Goal: Task Accomplishment & Management: Use online tool/utility

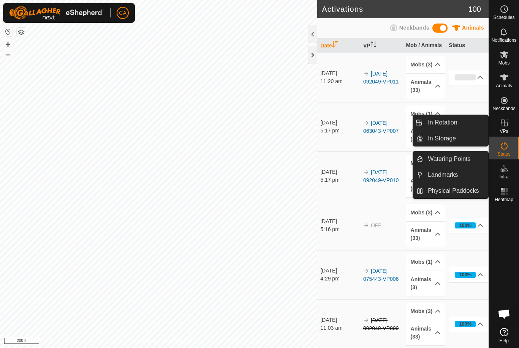
click at [450, 119] on span "In Rotation" at bounding box center [441, 122] width 29 height 9
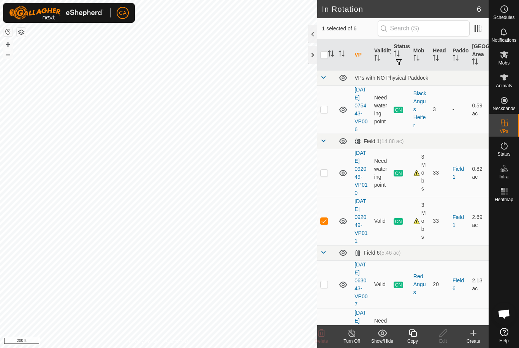
click at [420, 186] on div "3 Mobs" at bounding box center [420, 173] width 14 height 40
click at [416, 189] on div "3 Mobs" at bounding box center [420, 173] width 14 height 40
click at [418, 241] on div "3 Mobs" at bounding box center [420, 221] width 14 height 40
click at [328, 244] on td at bounding box center [326, 221] width 18 height 48
click at [325, 224] on p-checkbox at bounding box center [324, 221] width 8 height 6
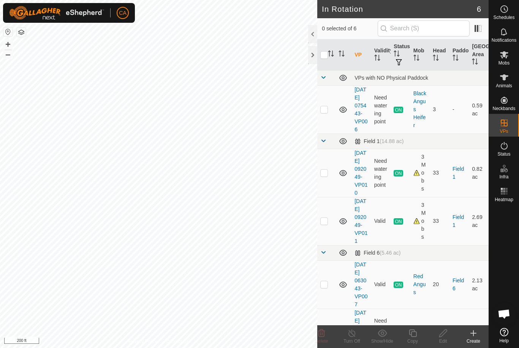
checkbox input "true"
click at [417, 336] on copy-svg-icon at bounding box center [412, 333] width 30 height 9
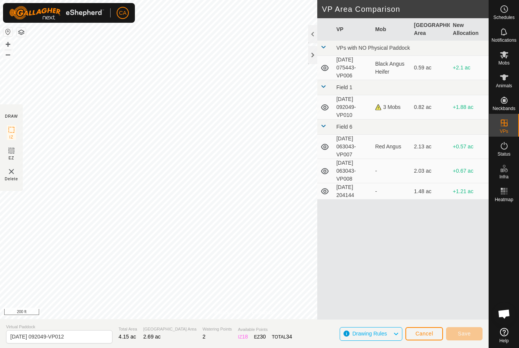
click at [316, 48] on div at bounding box center [312, 55] width 9 height 18
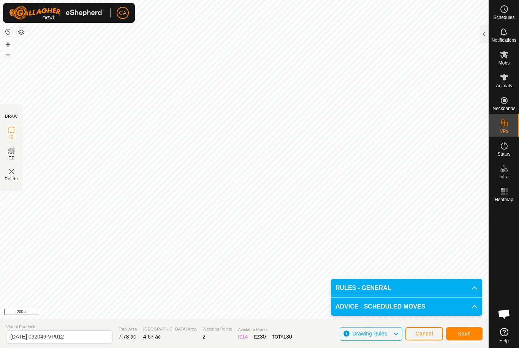
click at [464, 332] on span "Save" at bounding box center [463, 334] width 13 height 6
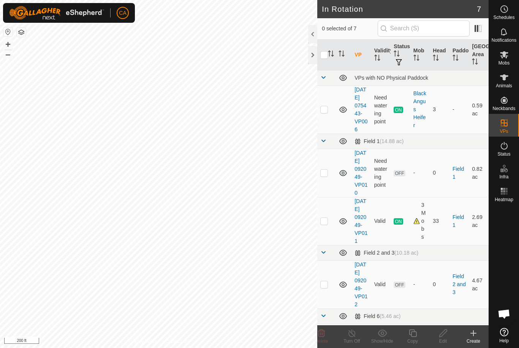
click at [316, 60] on div at bounding box center [312, 55] width 9 height 18
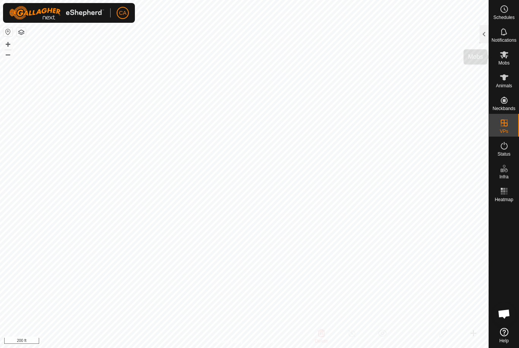
click at [506, 61] on span "Mobs" at bounding box center [503, 63] width 11 height 5
click at [484, 32] on div at bounding box center [483, 34] width 9 height 18
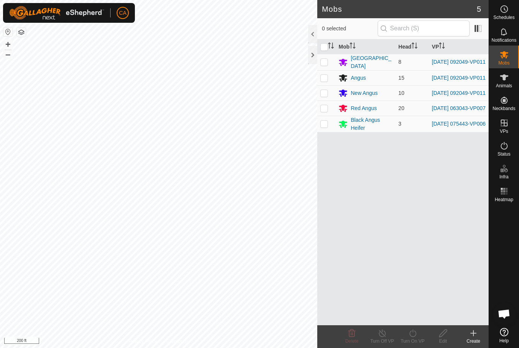
click at [327, 66] on td at bounding box center [326, 62] width 18 height 16
checkbox input "true"
click at [328, 80] on td at bounding box center [326, 77] width 18 height 15
checkbox input "true"
click at [329, 95] on td at bounding box center [326, 92] width 18 height 15
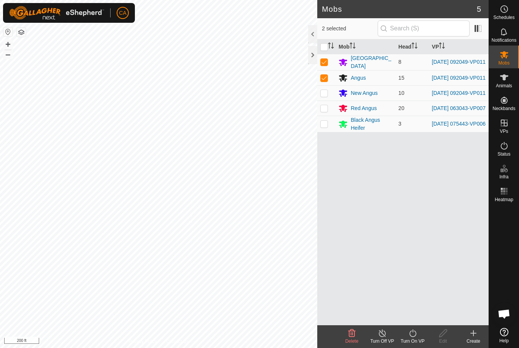
checkbox input "true"
click at [412, 341] on div "Turn On VP" at bounding box center [412, 341] width 30 height 7
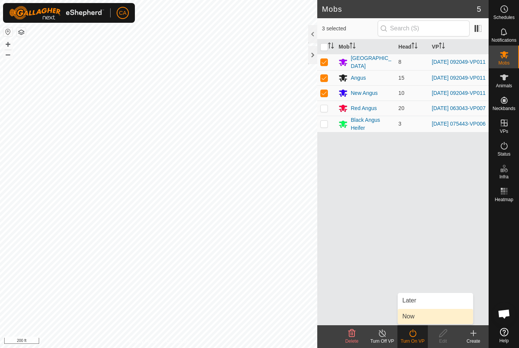
click at [421, 319] on link "Now" at bounding box center [434, 316] width 75 height 15
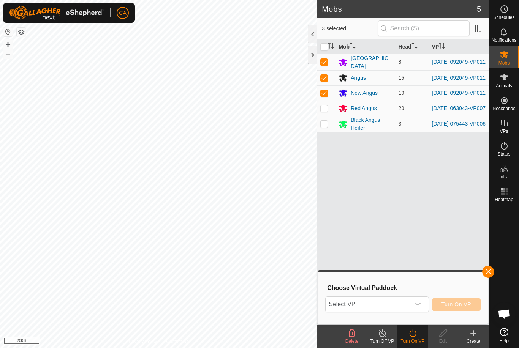
click at [421, 306] on icon "dropdown trigger" at bounding box center [418, 304] width 6 height 6
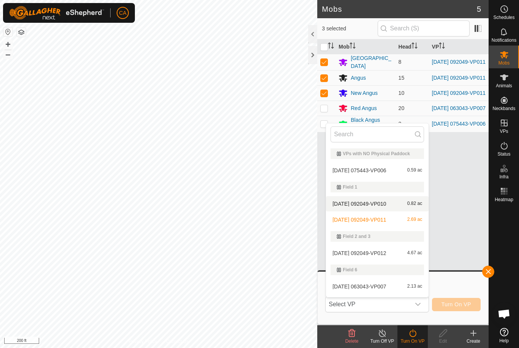
click at [399, 205] on div "[DATE] 092049-VP010 0.82 ac" at bounding box center [376, 203] width 93 height 9
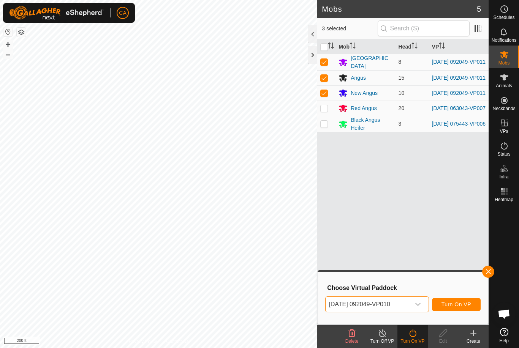
click at [416, 307] on icon "dropdown trigger" at bounding box center [418, 304] width 6 height 6
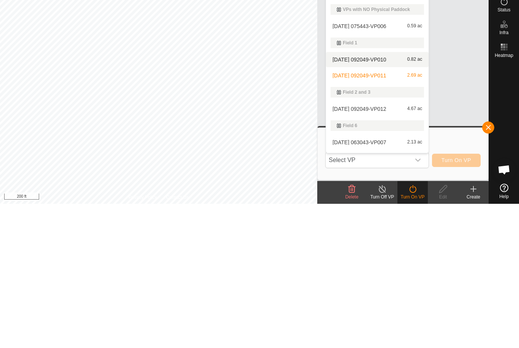
click at [386, 251] on span "[DATE] 092049-VP012" at bounding box center [359, 253] width 54 height 5
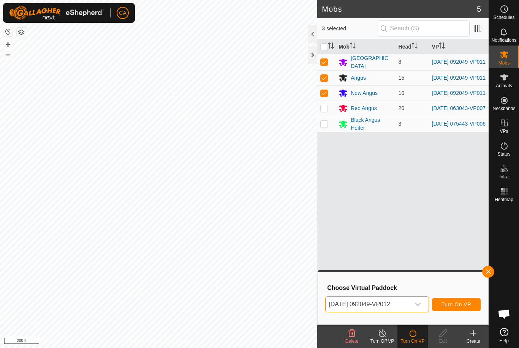
click at [450, 304] on span "Turn On VP" at bounding box center [456, 304] width 30 height 6
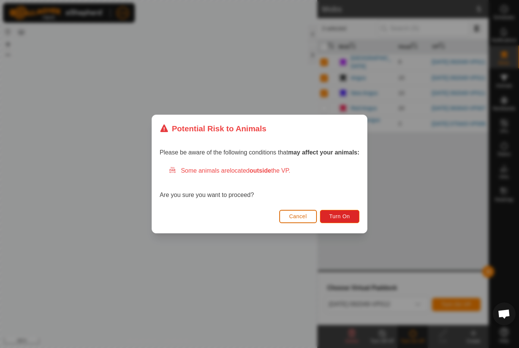
click at [342, 211] on button "Turn On" at bounding box center [339, 216] width 39 height 13
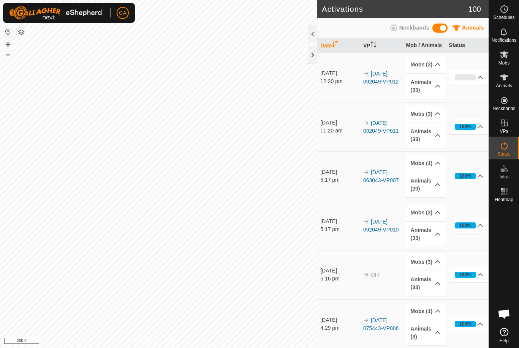
click at [315, 55] on div at bounding box center [312, 55] width 9 height 18
